Goal: Transaction & Acquisition: Purchase product/service

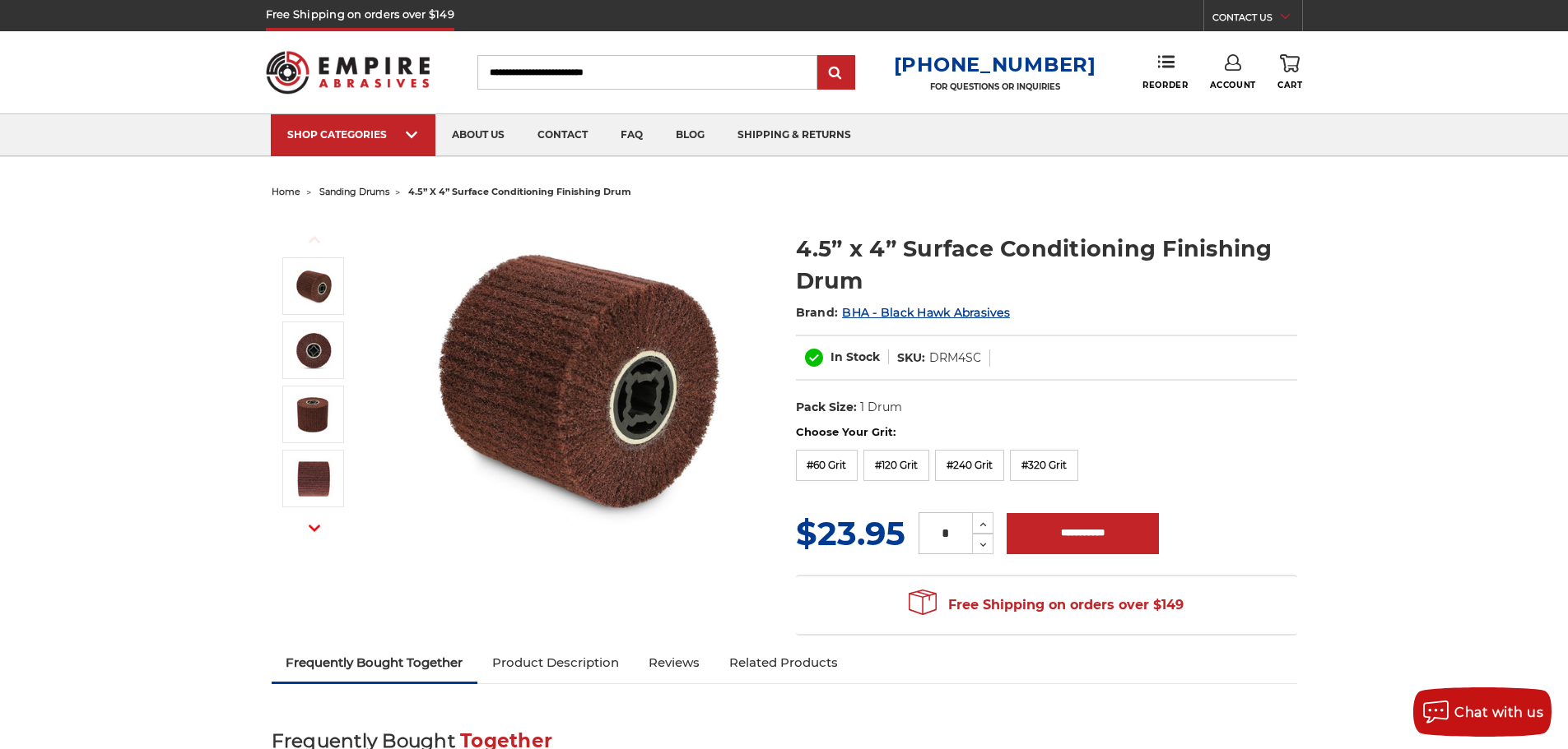
click at [1225, 72] on link "Account" at bounding box center [1233, 72] width 46 height 36
click at [1232, 103] on link "Account" at bounding box center [1232, 107] width 118 height 31
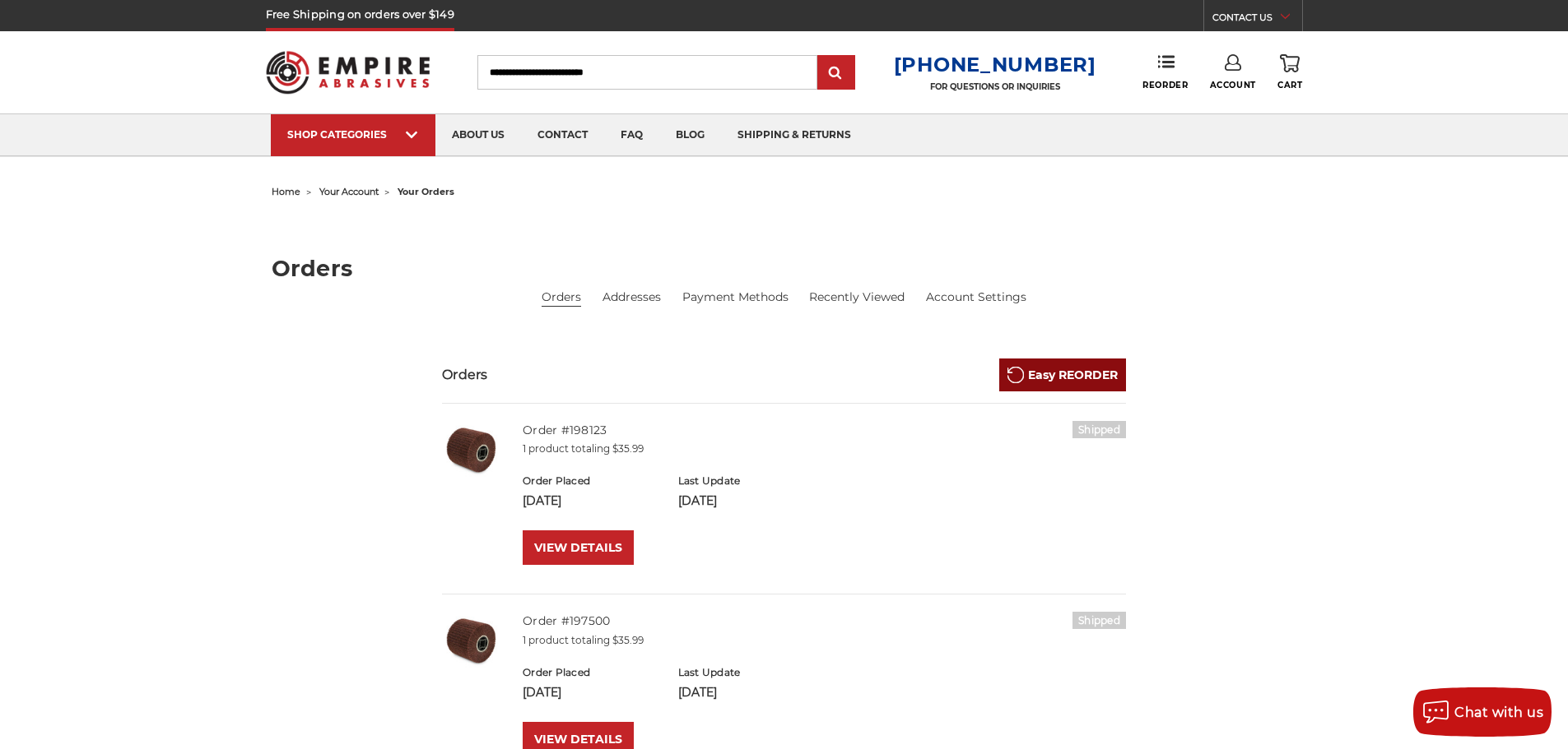
click at [1069, 382] on link "Easy REORDER" at bounding box center [1062, 375] width 127 height 33
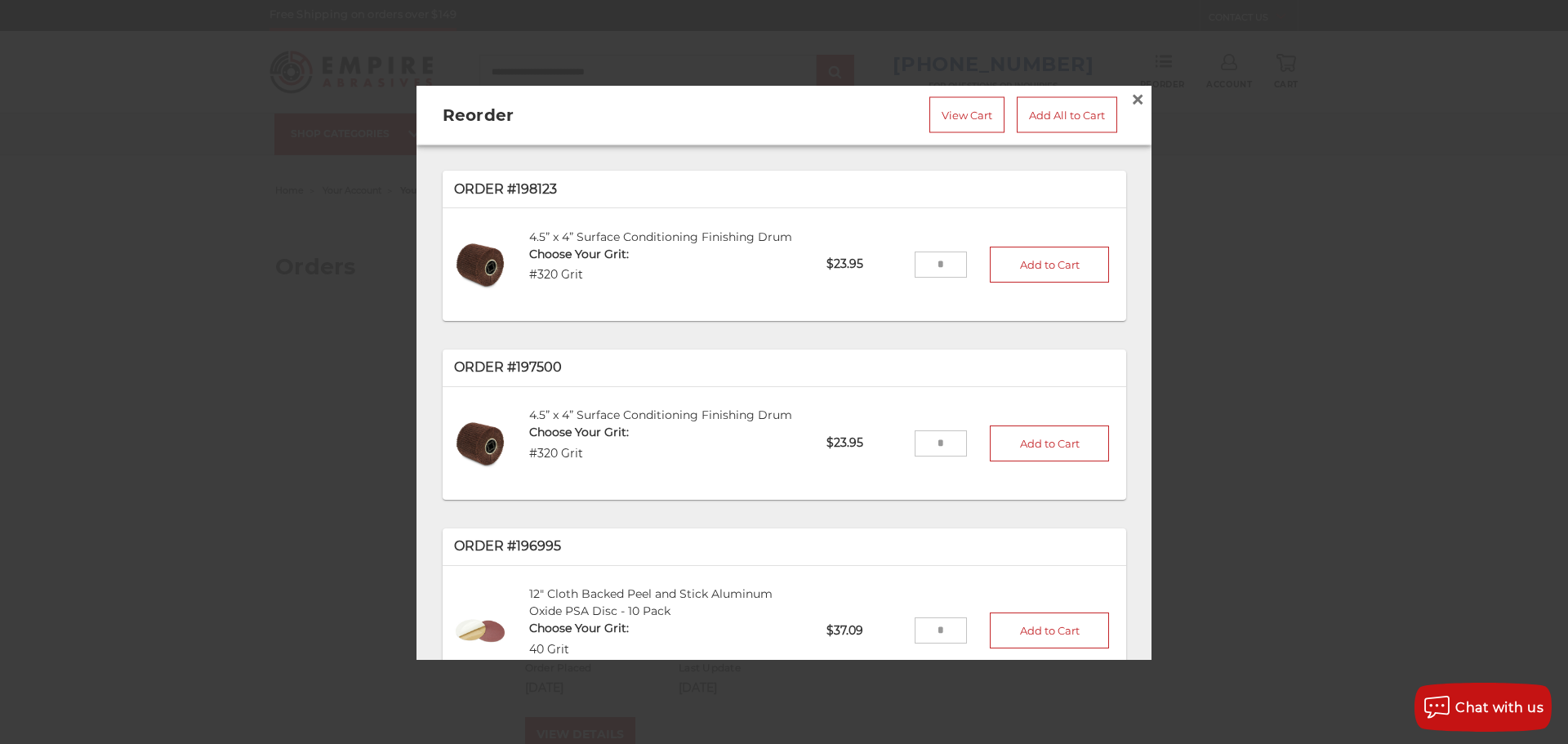
click at [934, 254] on input "tel" at bounding box center [940, 264] width 53 height 26
type input "*"
click at [1021, 266] on button "Add to Cart" at bounding box center [1050, 264] width 120 height 36
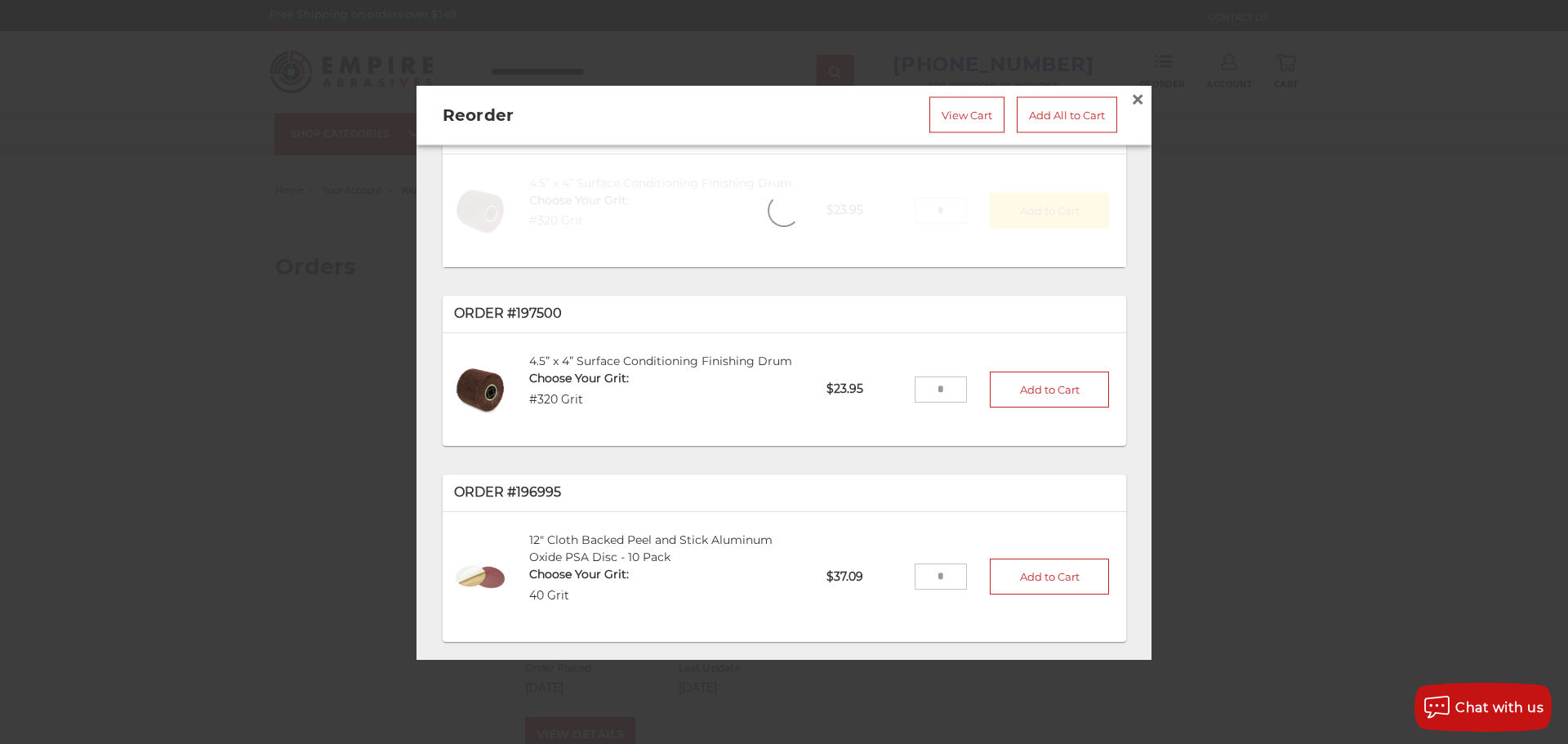
scroll to position [135, 0]
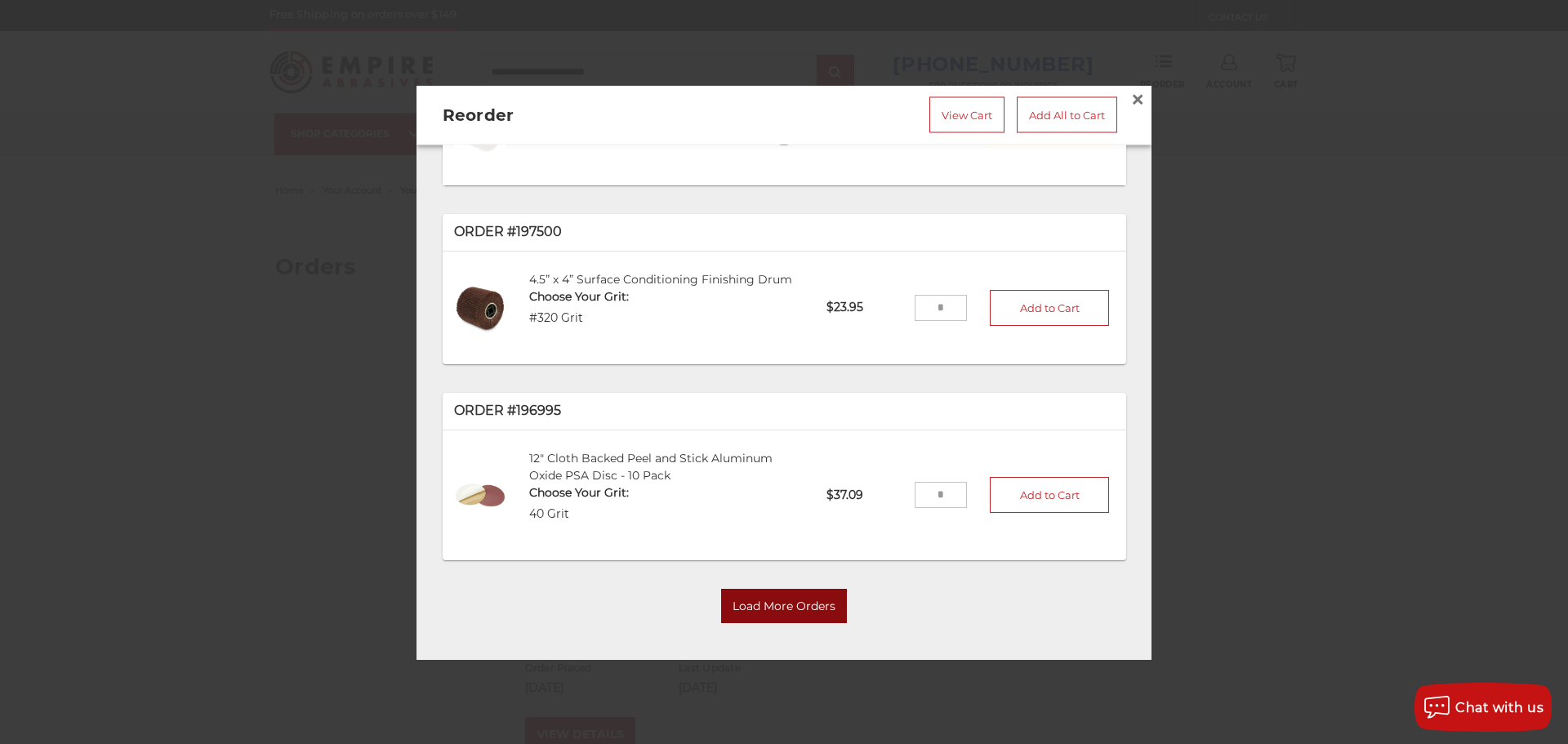
click at [765, 601] on button "Load More Orders" at bounding box center [784, 605] width 126 height 35
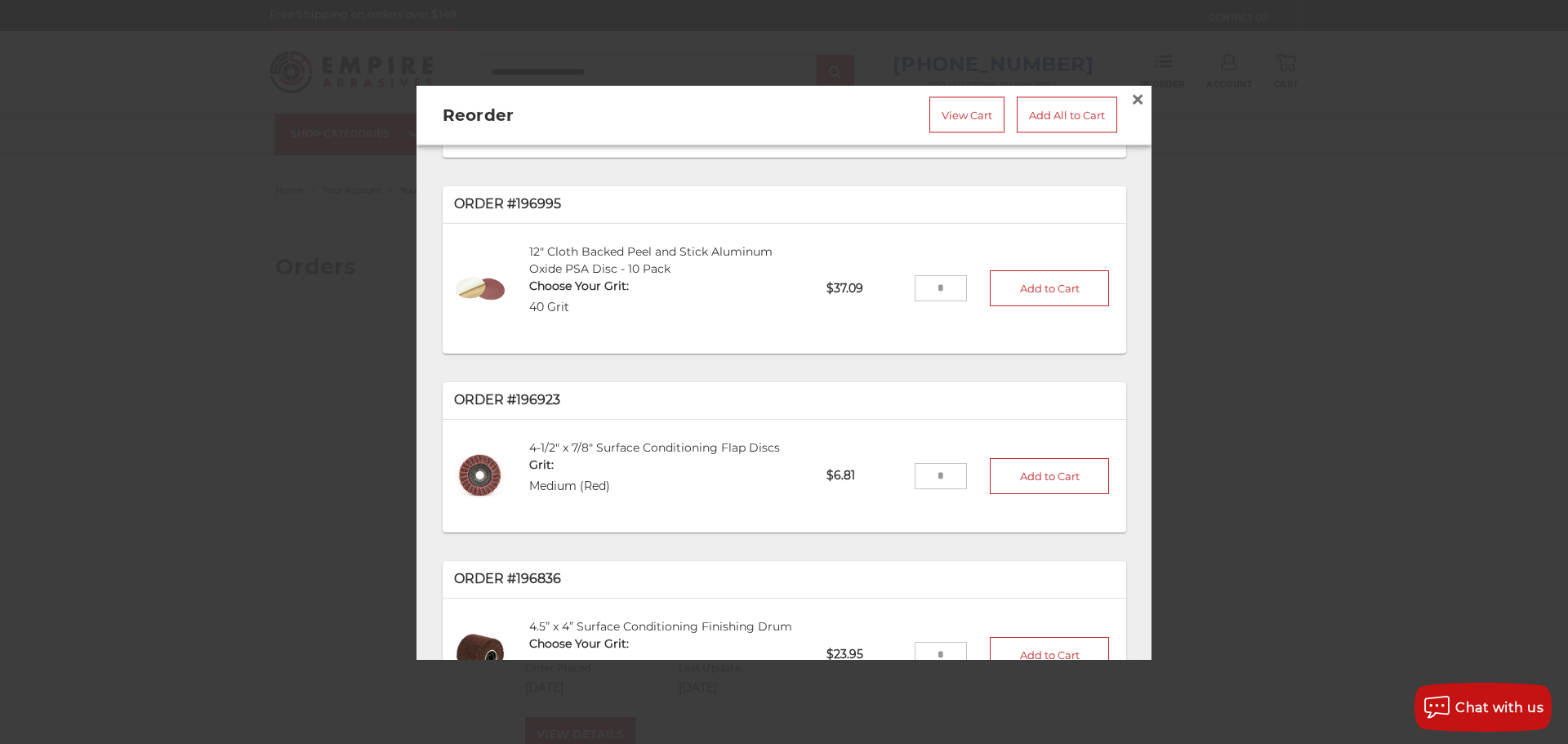
scroll to position [626, 0]
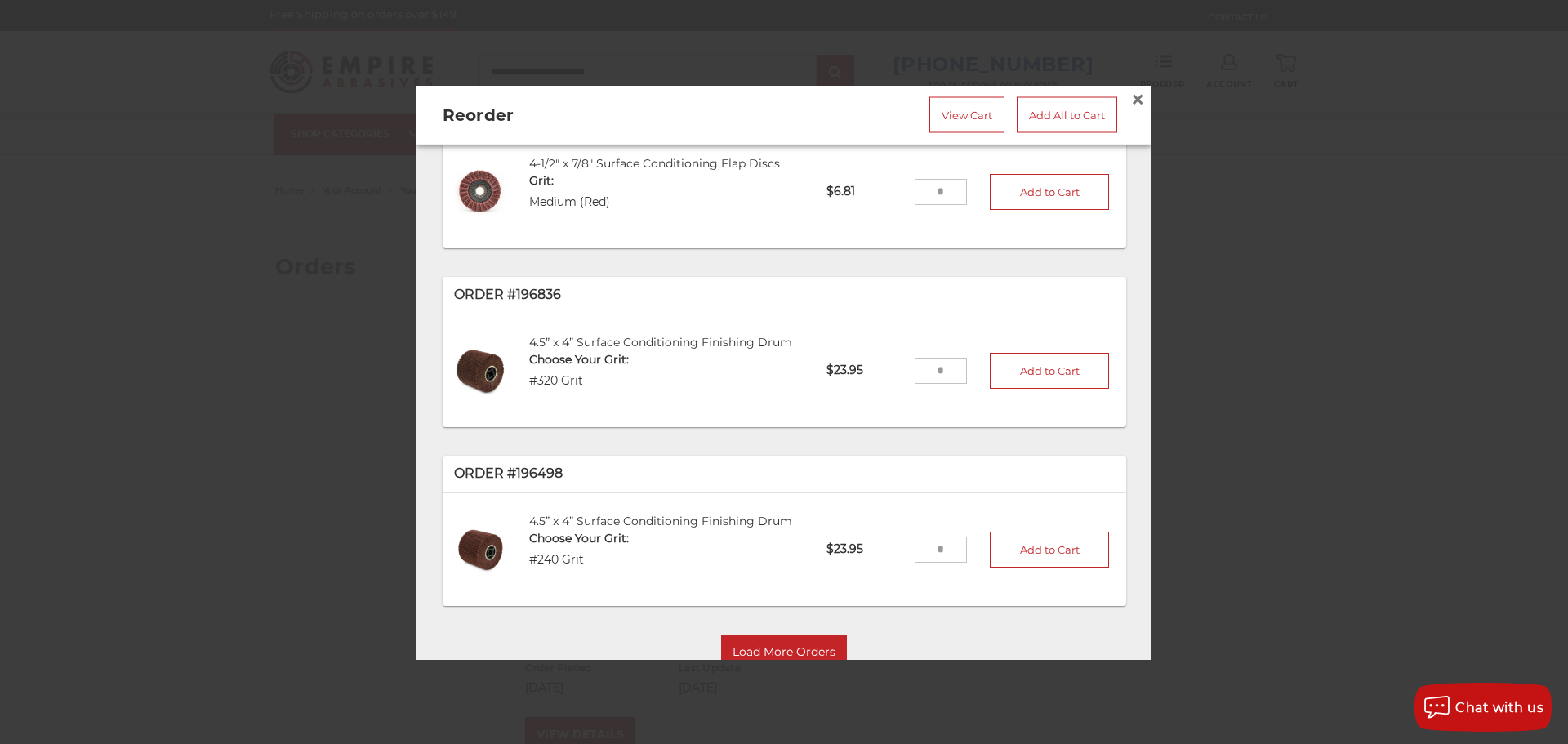
click at [934, 544] on input "tel" at bounding box center [940, 550] width 53 height 26
type input "*"
click at [1021, 541] on button "Add to Cart" at bounding box center [1050, 549] width 120 height 36
click at [957, 111] on link "View Cart" at bounding box center [966, 114] width 75 height 36
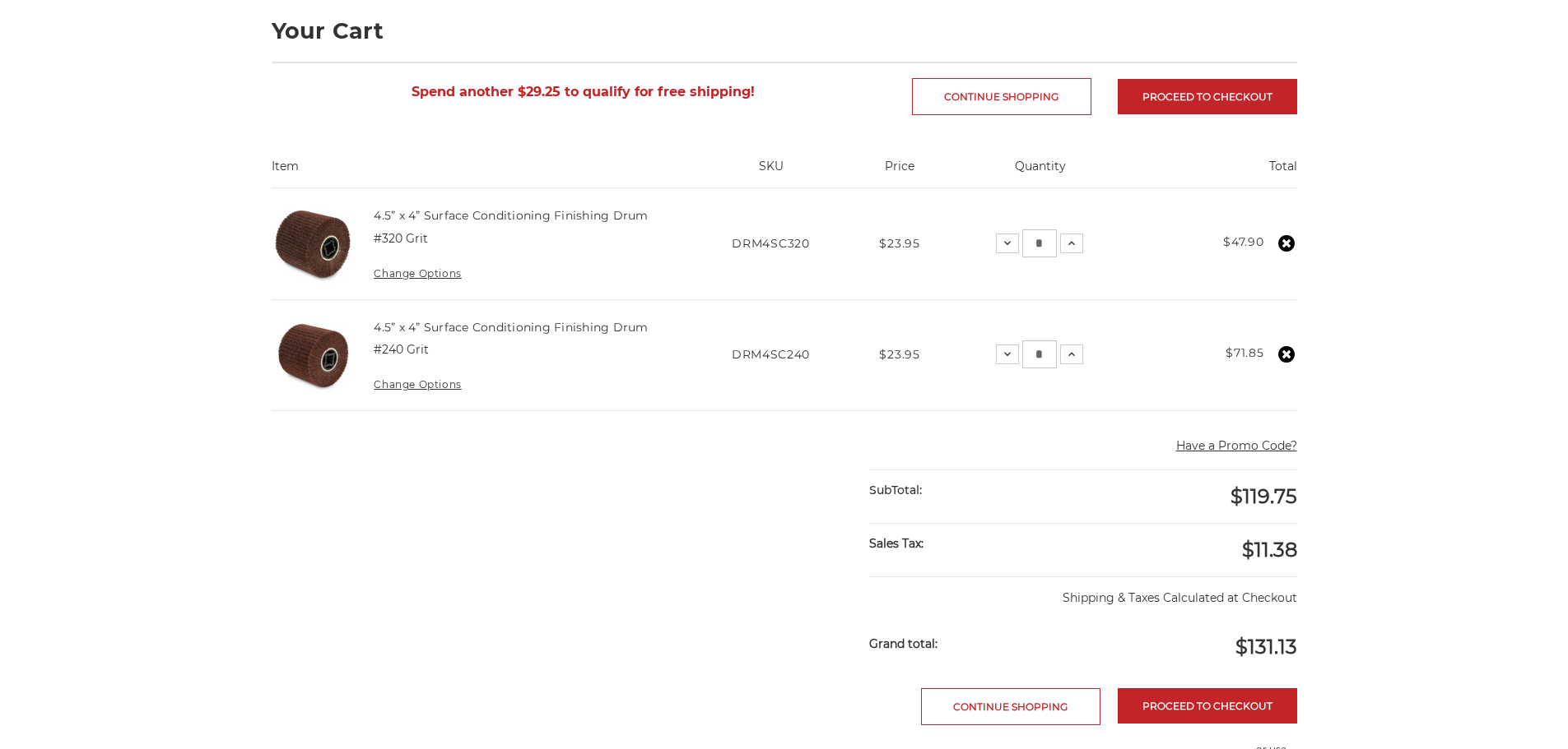
scroll to position [247, 0]
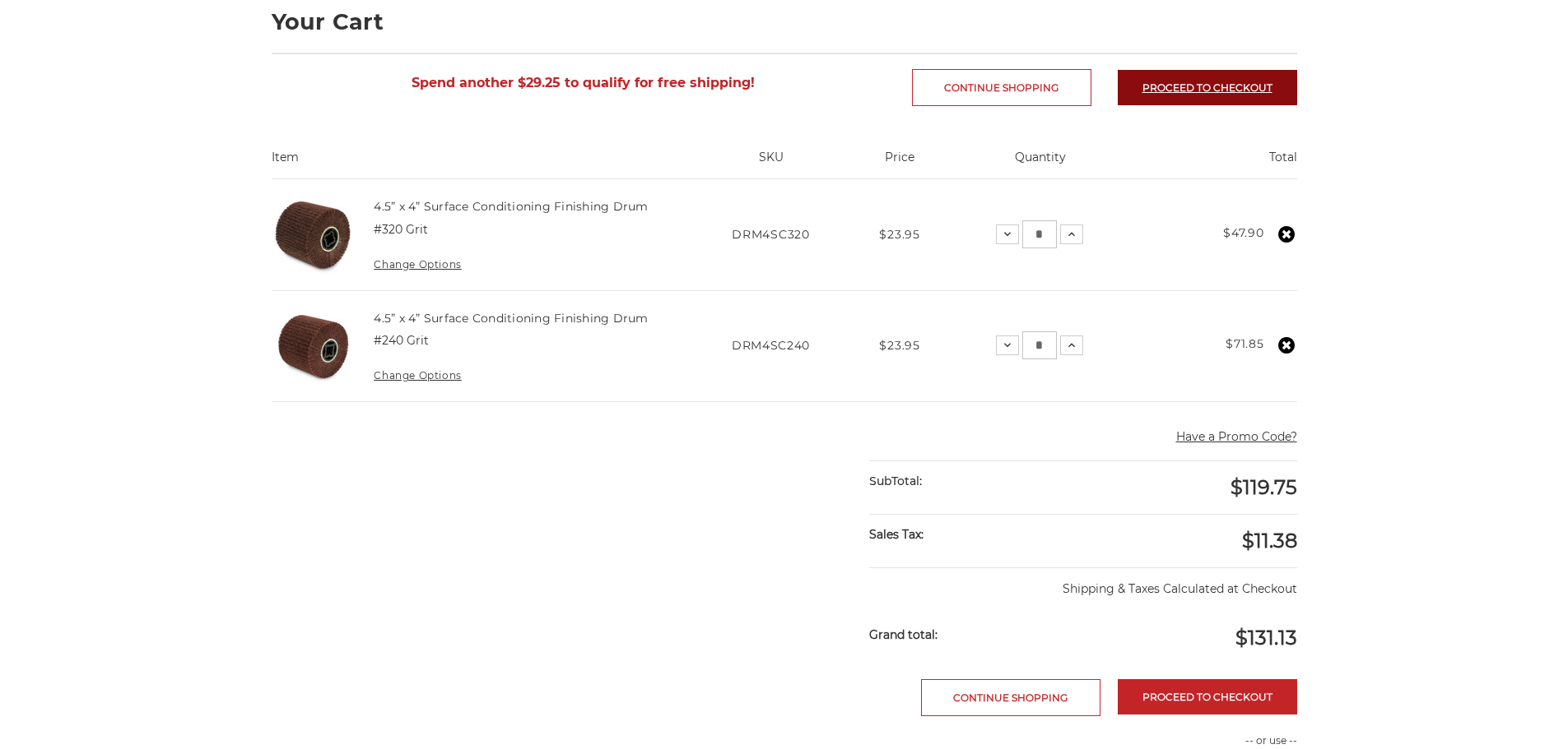
click at [1253, 90] on link "Proceed to checkout" at bounding box center [1206, 87] width 179 height 36
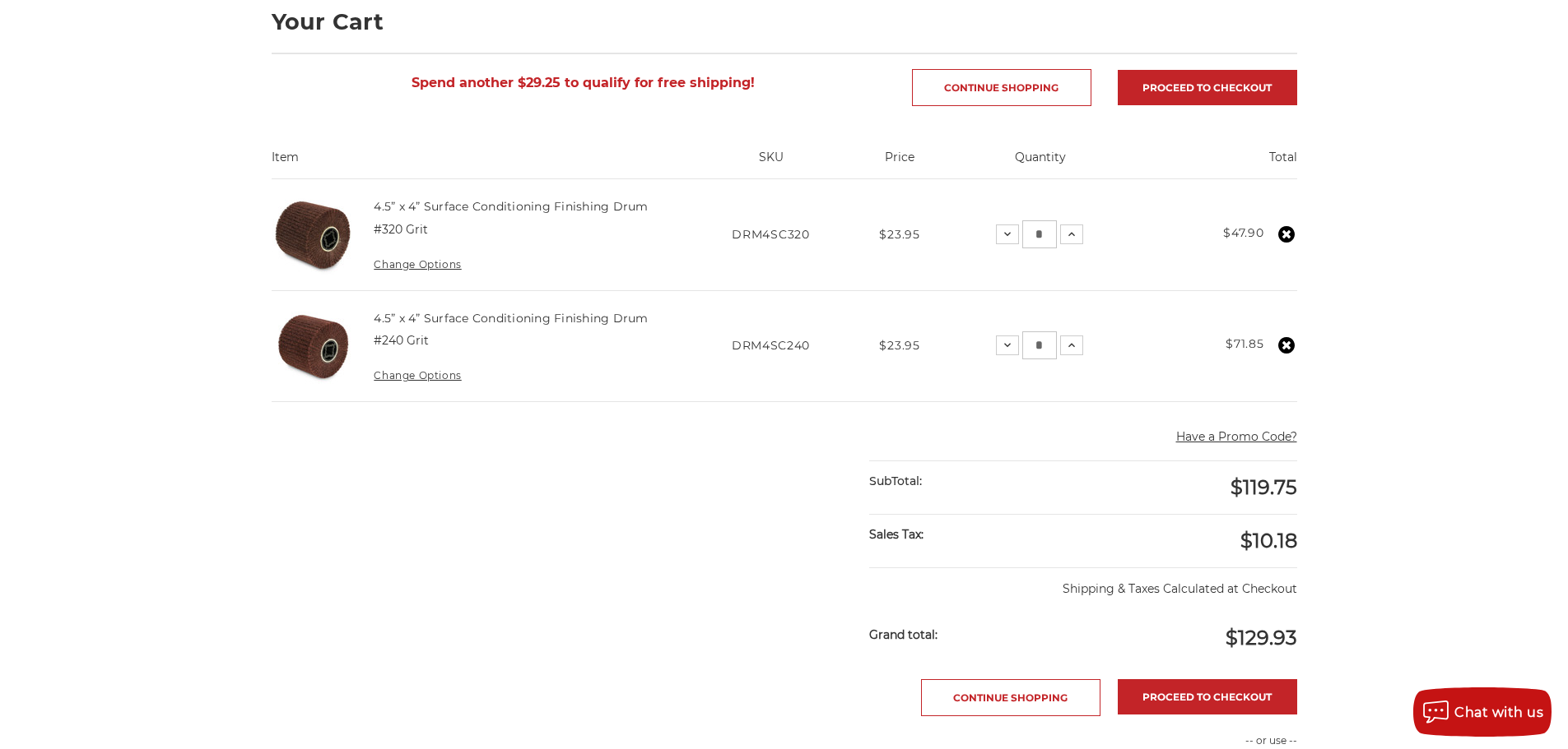
click at [1040, 346] on input "*" at bounding box center [1040, 346] width 35 height 28
type input "*"
click at [722, 429] on main "home your cart Your Cart Spend another $29.25 to qualify for free shipping! Con…" at bounding box center [784, 486] width 1043 height 1105
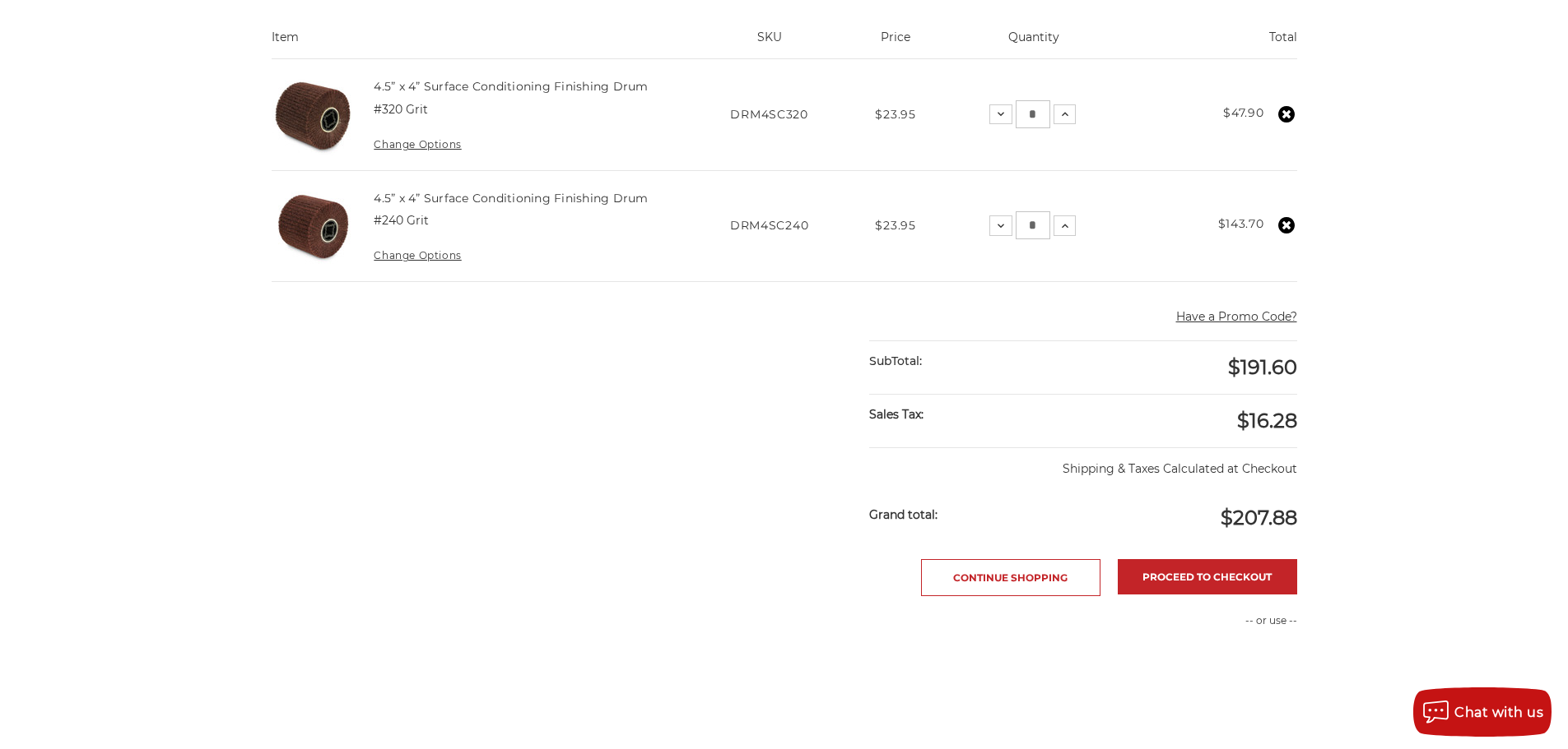
scroll to position [411, 0]
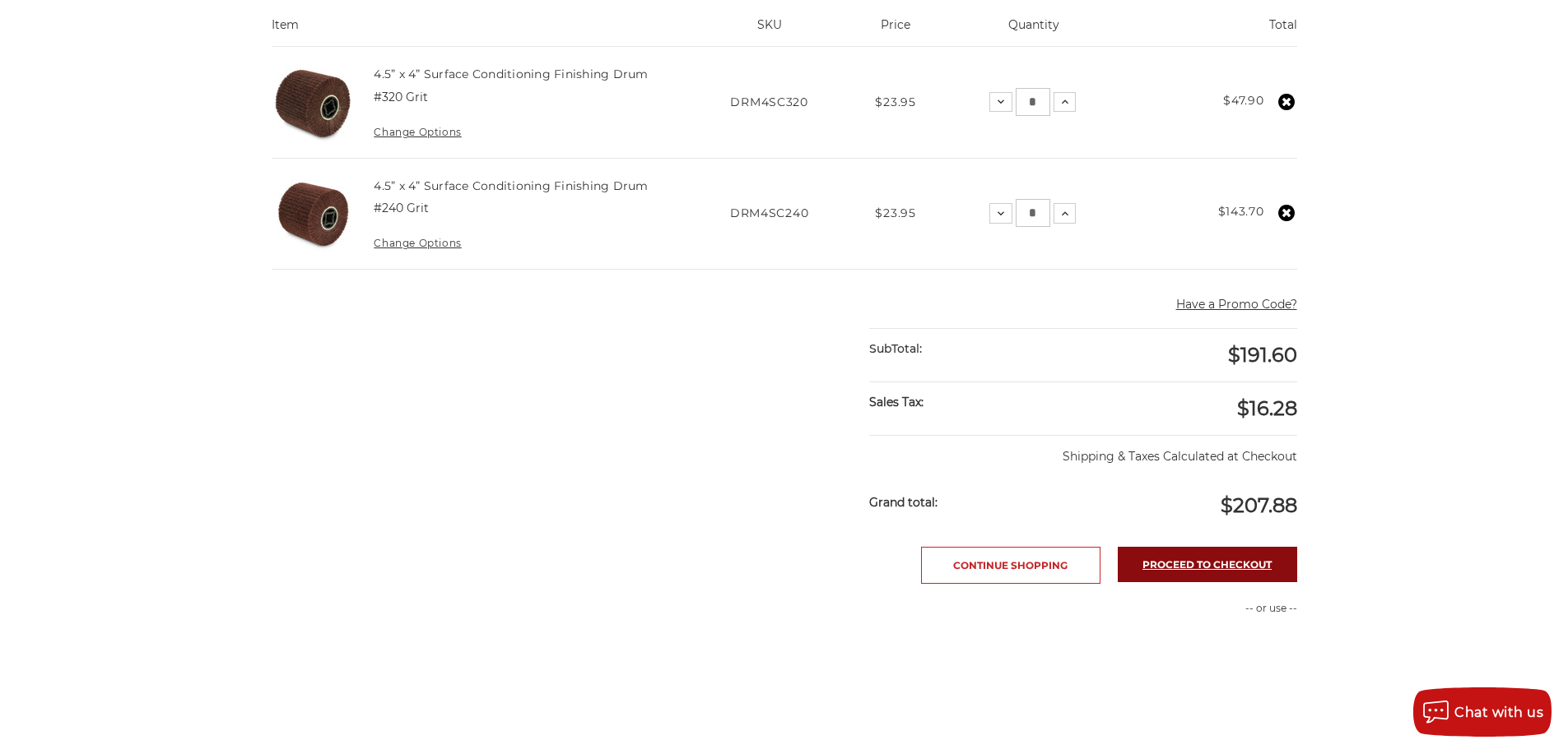
click at [1215, 574] on link "Proceed to checkout" at bounding box center [1206, 564] width 179 height 36
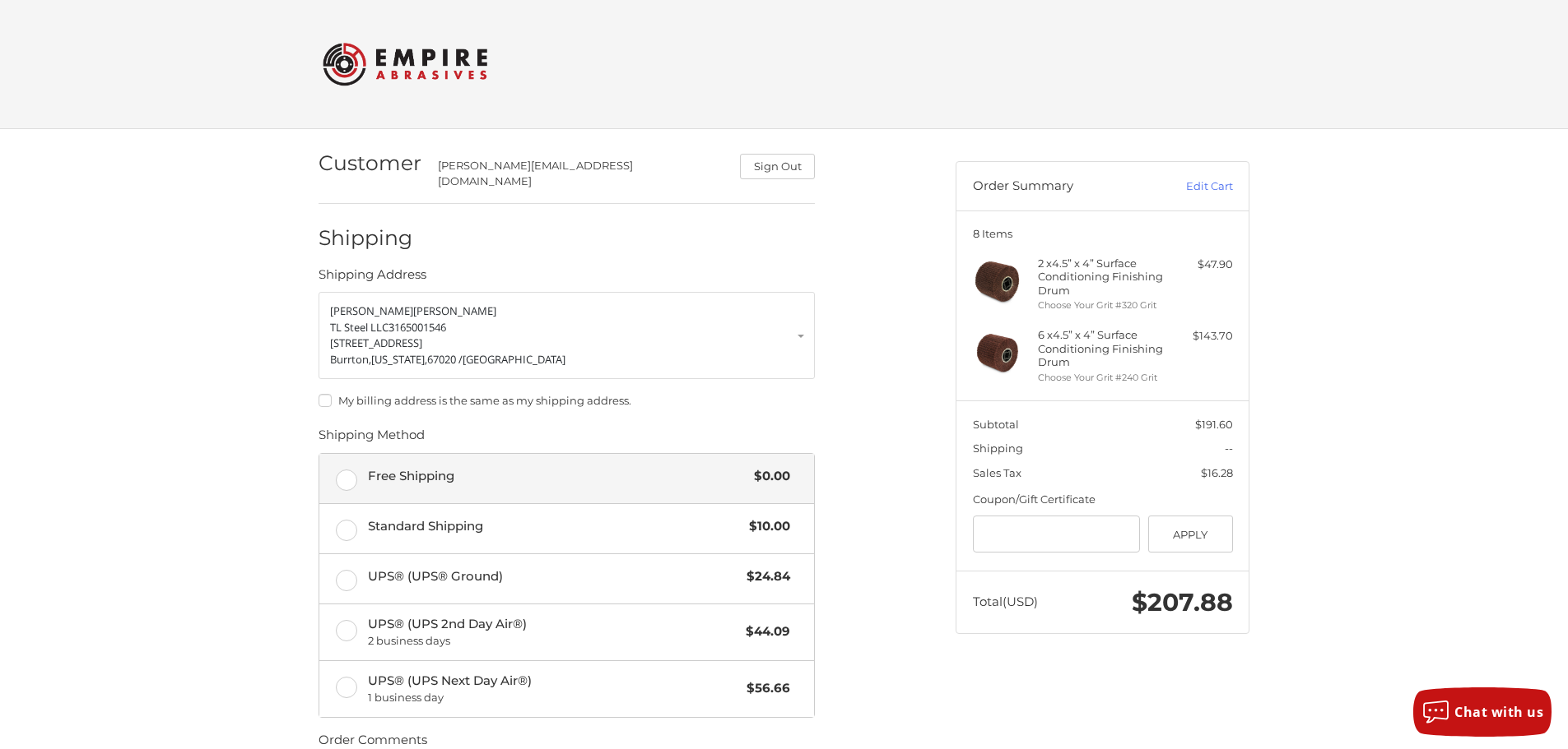
click at [505, 476] on div "Free Shipping $0.00" at bounding box center [578, 476] width 422 height 23
